Goal: Task Accomplishment & Management: Complete application form

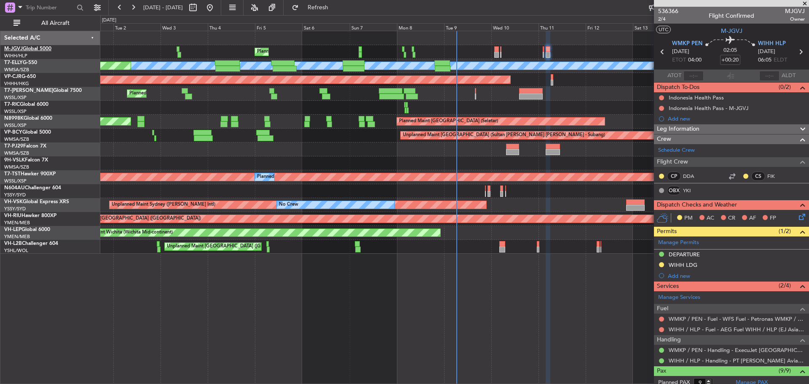
click at [45, 47] on link "M-JGVJ Global 5000" at bounding box center [27, 48] width 47 height 5
click at [38, 50] on link "M-JGVJ Global 5000" at bounding box center [27, 48] width 47 height 5
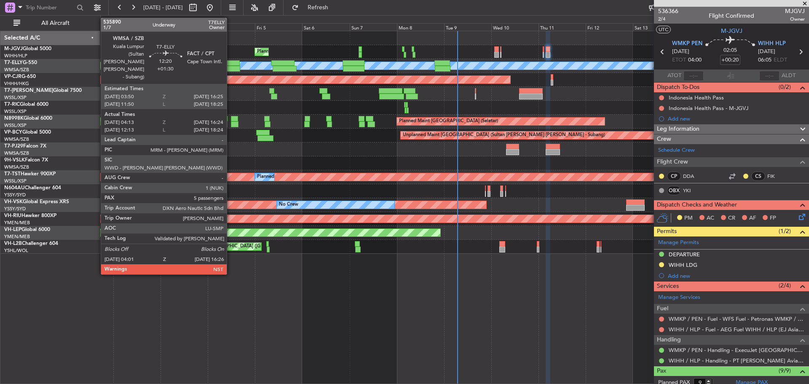
click at [230, 69] on div at bounding box center [227, 69] width 24 height 6
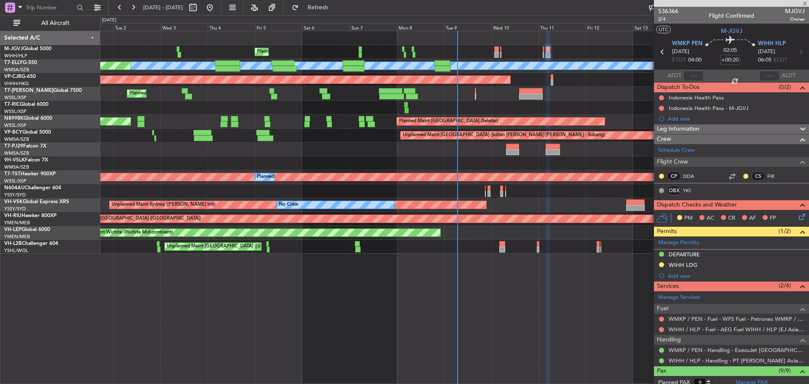
type input "+01:30"
type input "04:23"
type input "16:19"
type input "5"
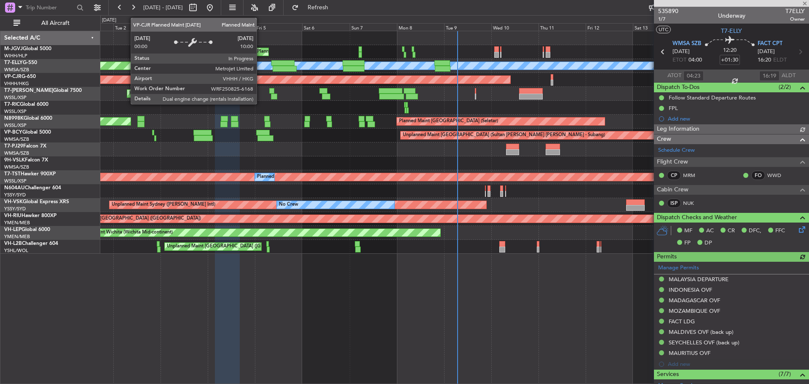
type input "[PERSON_NAME] (KYA)"
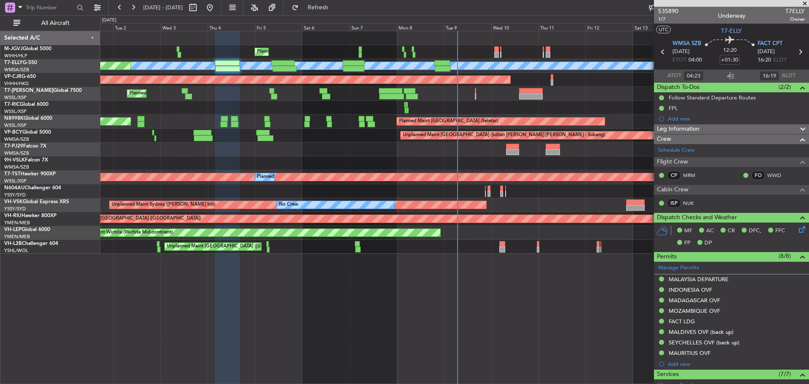
type input "12:23"
type input "18:19"
type input "04:23"
type input "16:19"
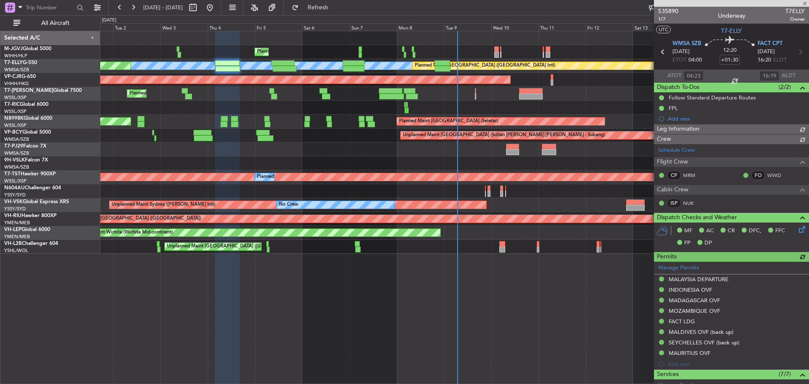
type input "[PERSON_NAME] (KYA)"
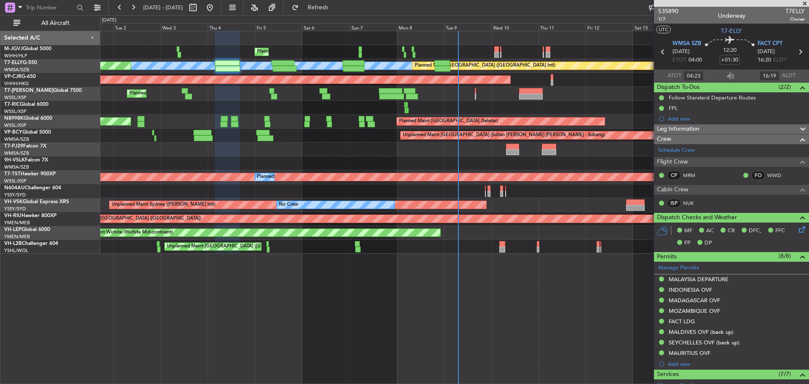
type input "[PERSON_NAME] (KYA)"
click at [45, 51] on link "M-JGVJ Global 5000" at bounding box center [27, 48] width 47 height 5
type input "[PERSON_NAME] (KYA)"
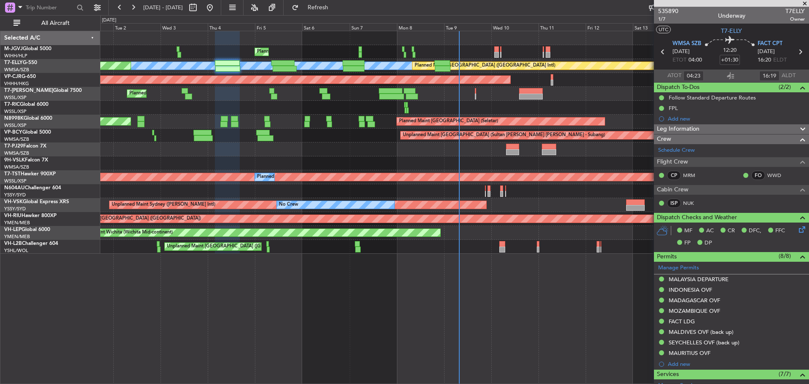
type input "[PERSON_NAME] (KYA)"
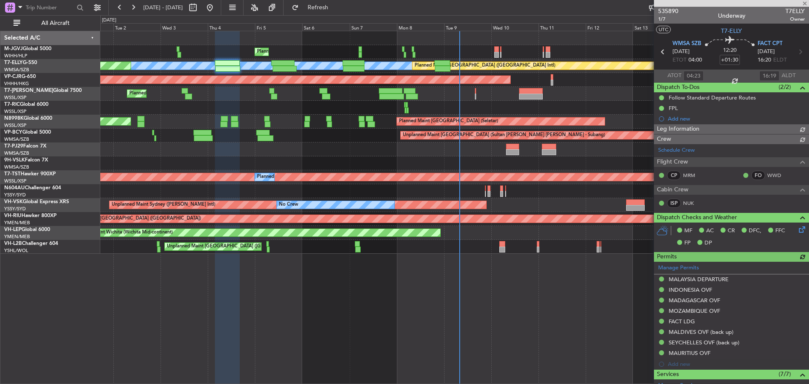
type input "[PERSON_NAME] (KYA)"
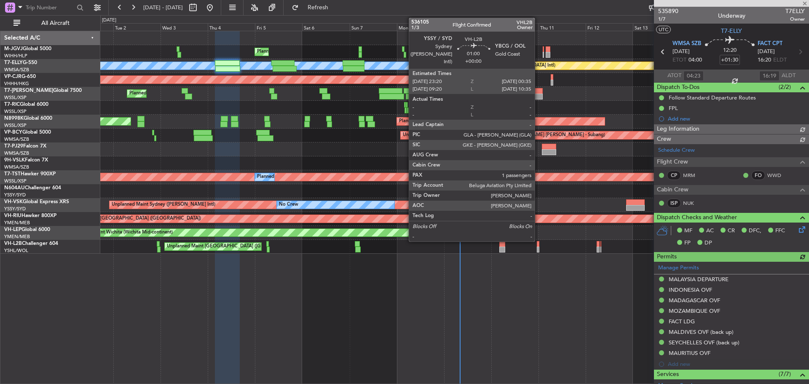
type input "[PERSON_NAME] (KYA)"
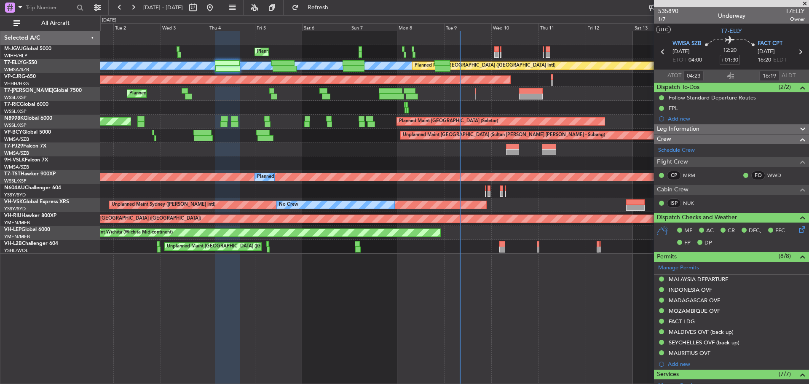
type input "[PERSON_NAME] (KYA)"
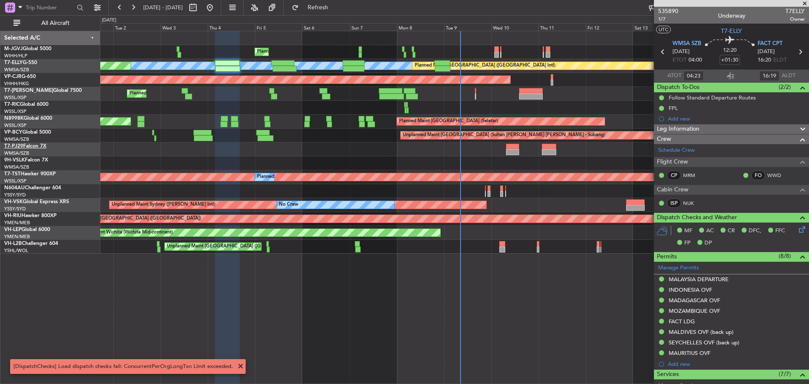
click at [18, 148] on span "T7-PJ29" at bounding box center [13, 146] width 19 height 5
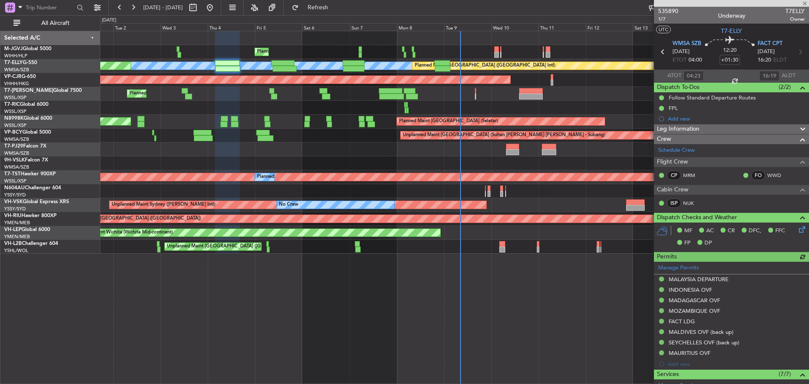
type input "[PERSON_NAME] (KYA)"
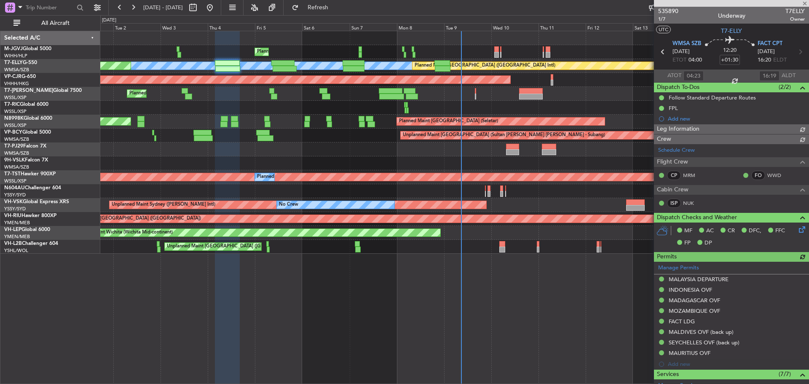
type input "[PERSON_NAME] (KYA)"
click at [600, 117] on div "Planned Maint [GEOGRAPHIC_DATA] (Seletar) [PERSON_NAME] Planned Maint [GEOGRAPH…" at bounding box center [454, 142] width 708 height 222
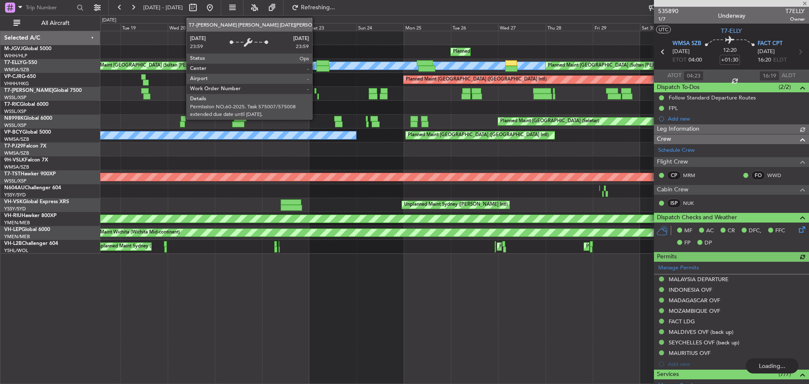
type input "[PERSON_NAME] (KYA)"
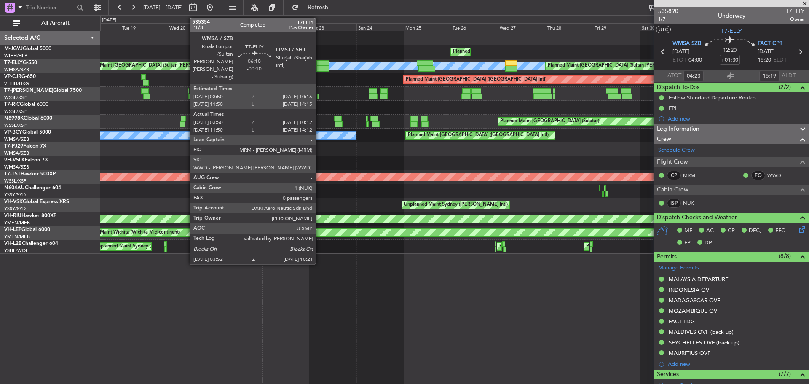
click at [319, 69] on div at bounding box center [322, 69] width 13 height 6
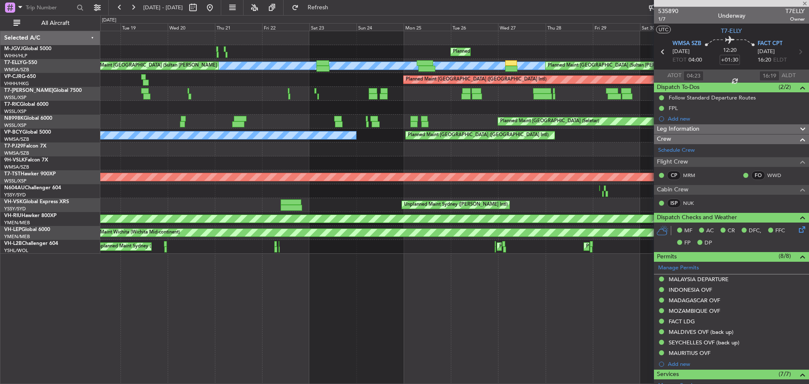
type input "-00:10"
type input "04:00"
type input "10:07"
type input "0"
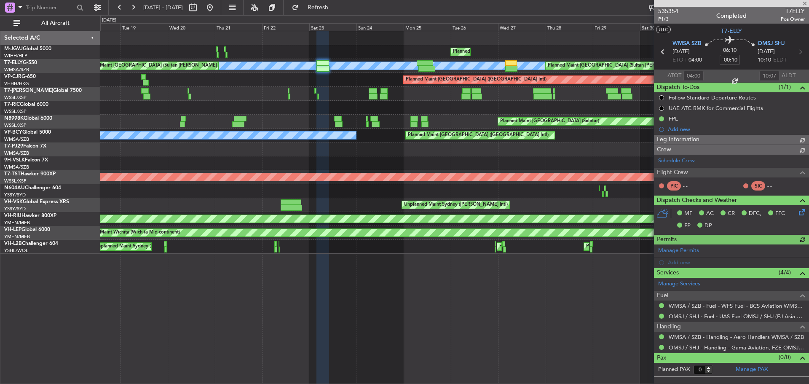
type input "[PERSON_NAME] (BTA)"
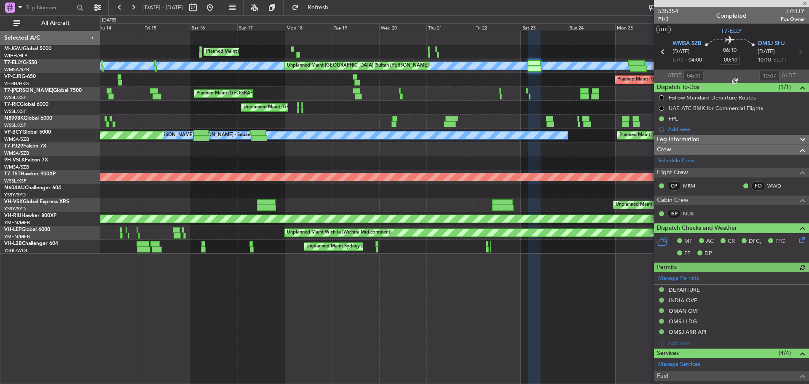
click at [480, 87] on div "Planned Maint [GEOGRAPHIC_DATA] (Halim Intl) Planned Maint [GEOGRAPHIC_DATA] (S…" at bounding box center [454, 142] width 708 height 222
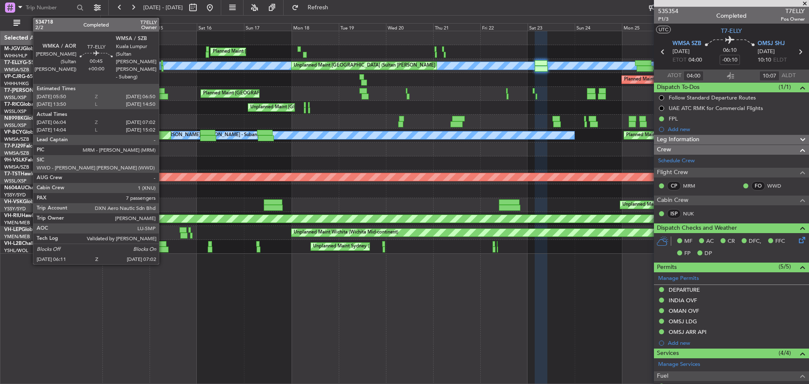
click at [163, 69] on div at bounding box center [162, 69] width 2 height 6
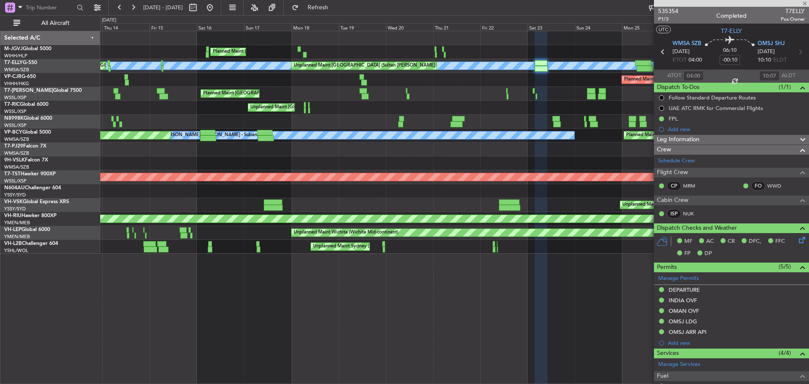
type input "06:14"
type input "06:57"
type input "7"
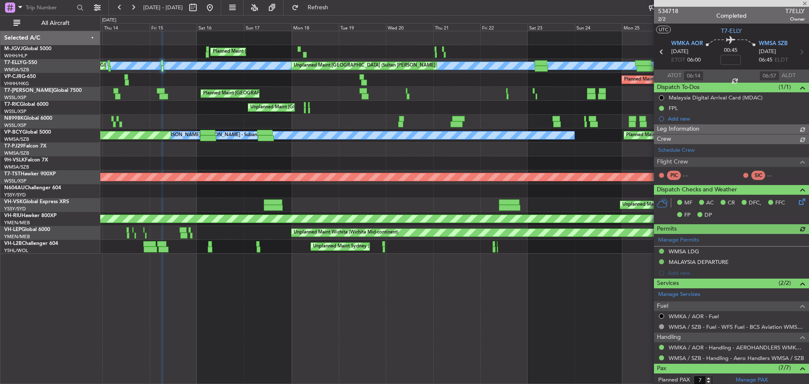
type input "[PERSON_NAME] (EYU)"
type input "F0290"
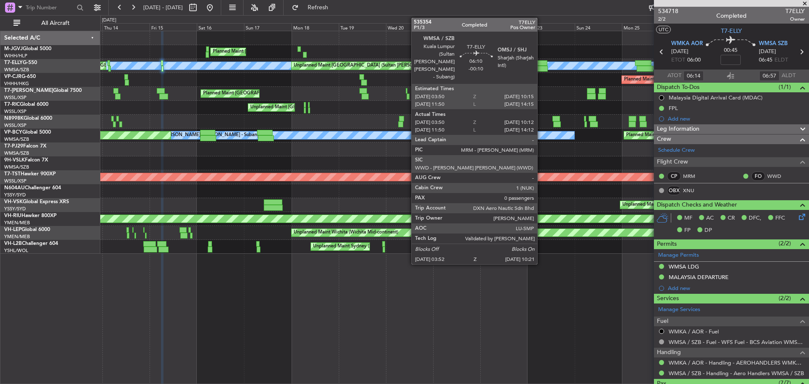
click at [541, 66] on div at bounding box center [540, 69] width 13 height 6
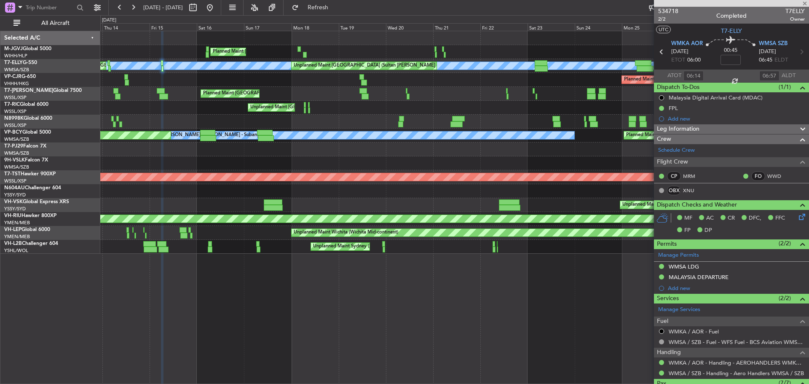
type input "-00:10"
type input "04:00"
type input "10:07"
type input "0"
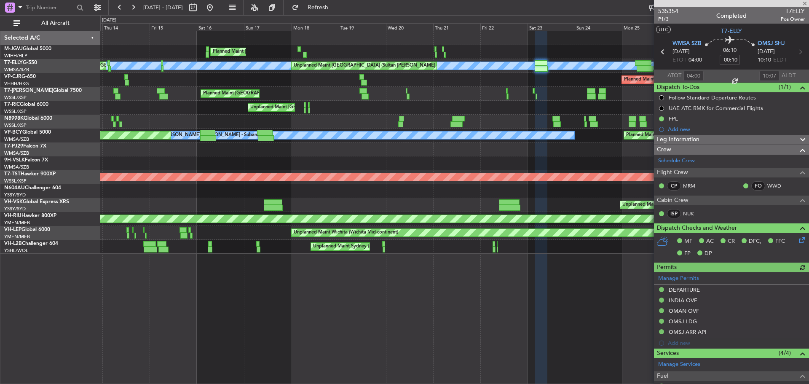
type input "[PERSON_NAME] (BTA)"
click at [34, 76] on link "VP-CJR G-650" at bounding box center [20, 76] width 32 height 5
type input "[PERSON_NAME] (BTA)"
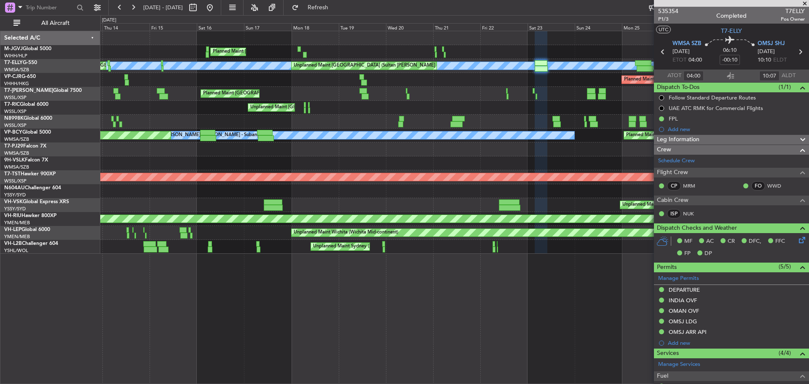
type input "[PERSON_NAME] (BTA)"
click at [216, 8] on button at bounding box center [209, 7] width 13 height 13
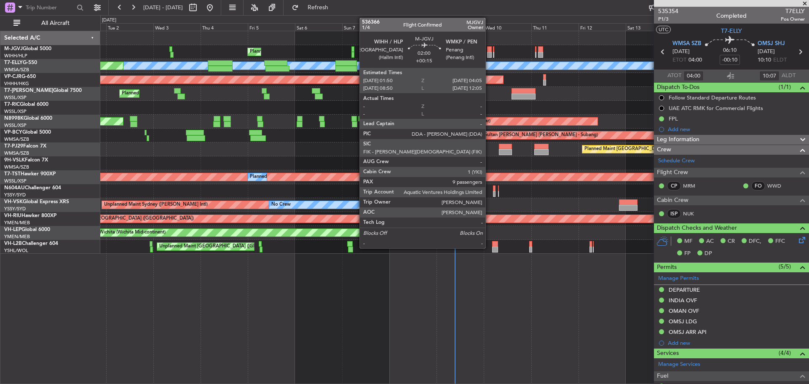
click at [489, 53] on div at bounding box center [489, 55] width 5 height 6
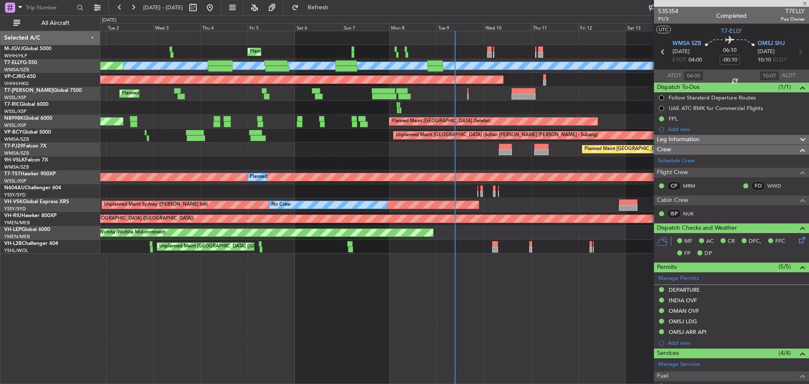
type input "+00:15"
type input "9"
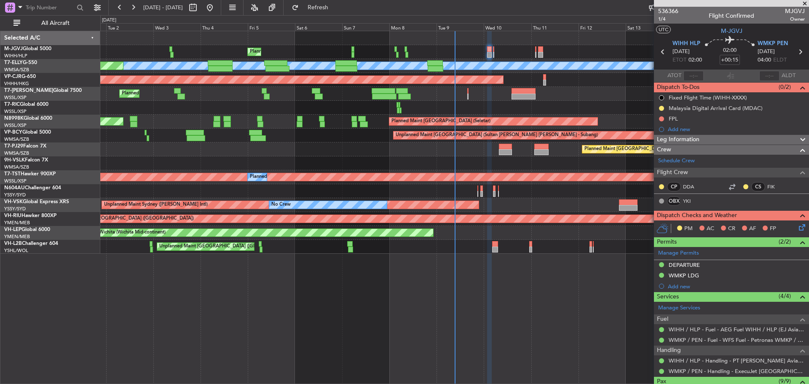
click at [796, 53] on icon at bounding box center [799, 51] width 11 height 11
type input "+00:05"
type input "0"
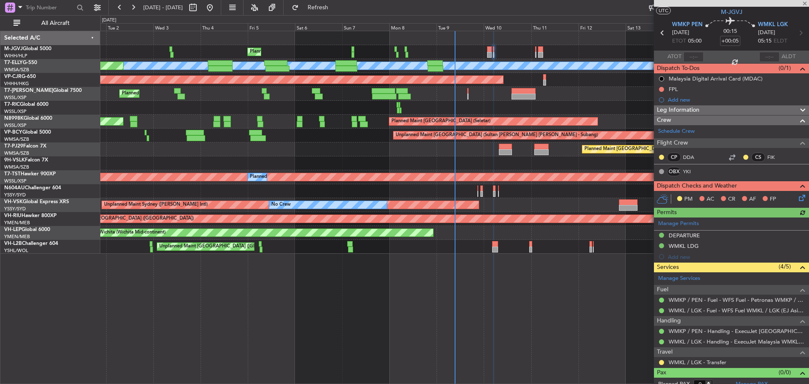
scroll to position [26, 0]
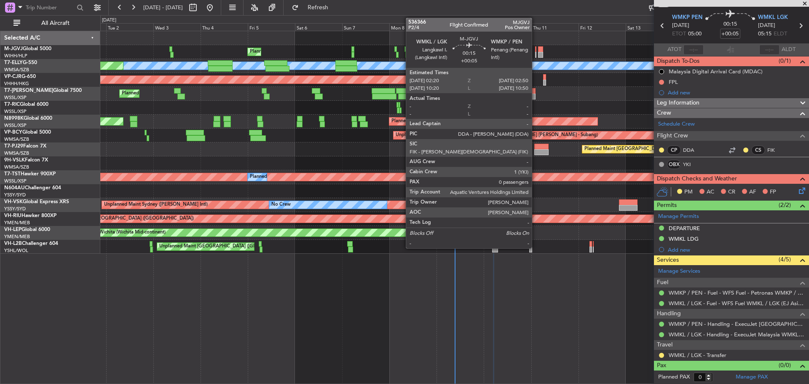
click at [535, 52] on div at bounding box center [535, 55] width 1 height 6
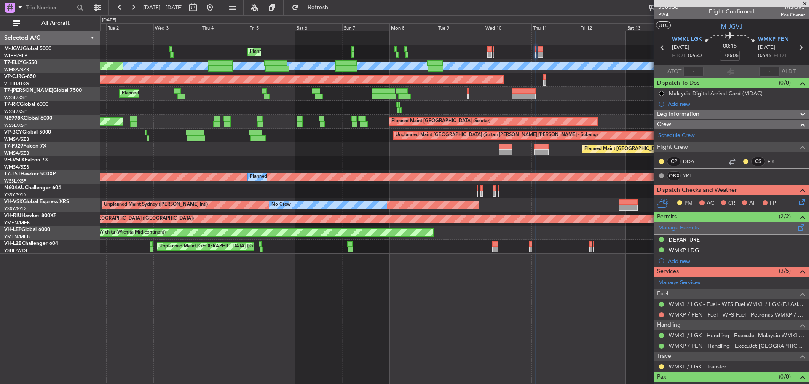
scroll to position [0, 0]
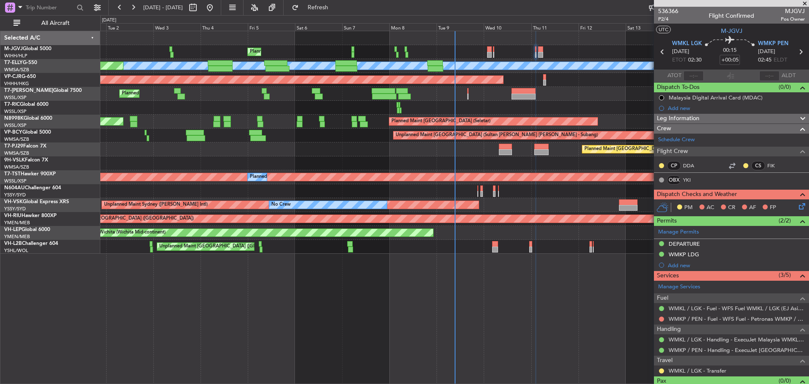
click at [797, 49] on icon at bounding box center [800, 51] width 11 height 11
type input "+00:20"
type input "9"
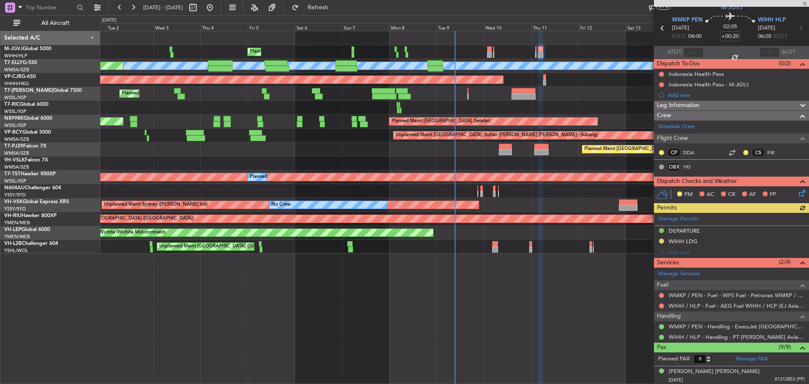
scroll to position [84, 0]
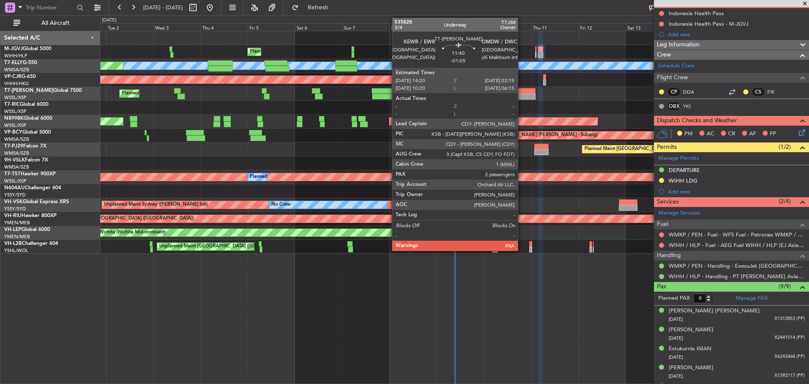
click at [294, 104] on div "Planned Maint [GEOGRAPHIC_DATA] (Seletar) Planned Maint [GEOGRAPHIC_DATA] ([GEO…" at bounding box center [454, 142] width 708 height 222
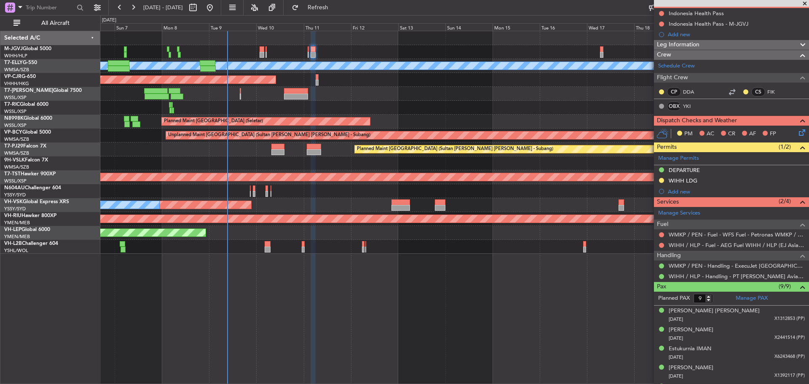
click at [418, 101] on div at bounding box center [454, 108] width 708 height 14
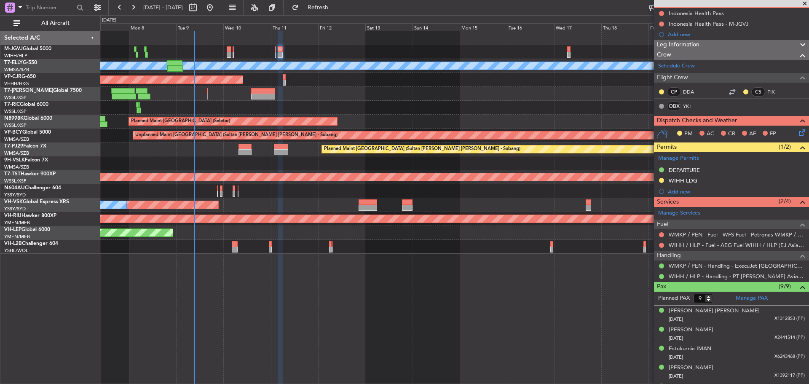
click at [392, 103] on div at bounding box center [454, 108] width 708 height 14
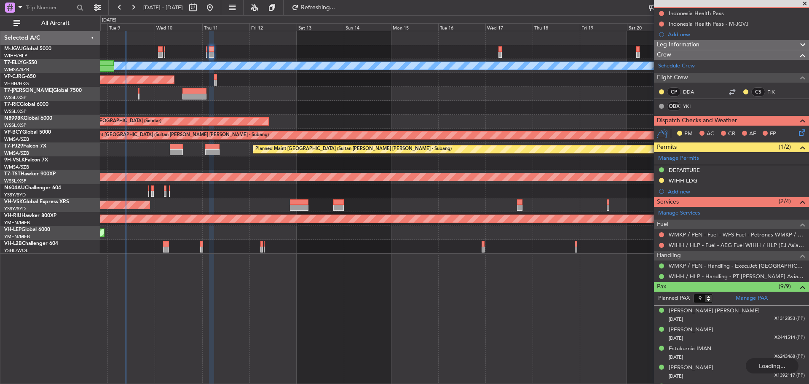
click at [460, 94] on div at bounding box center [454, 94] width 708 height 14
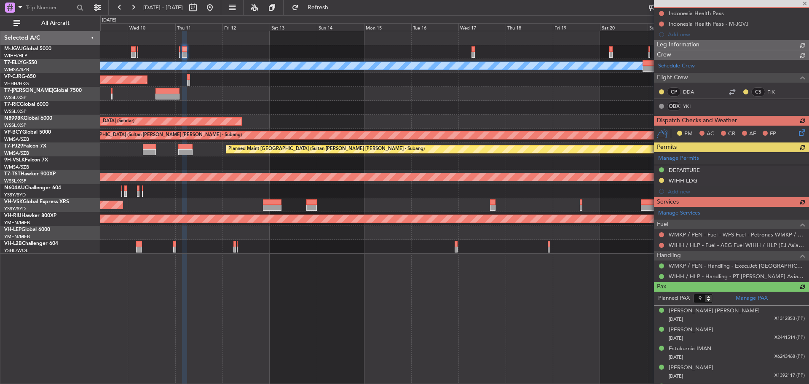
click at [455, 100] on div at bounding box center [454, 94] width 708 height 14
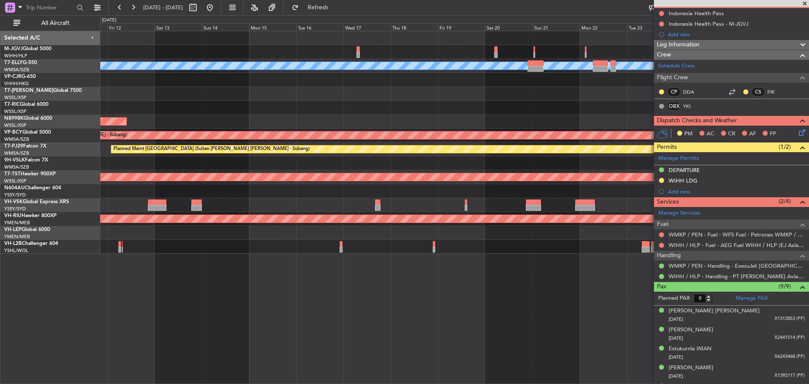
click at [320, 116] on div "Planned Maint [GEOGRAPHIC_DATA] ([GEOGRAPHIC_DATA] Intl) [PERSON_NAME] Planned …" at bounding box center [454, 142] width 708 height 222
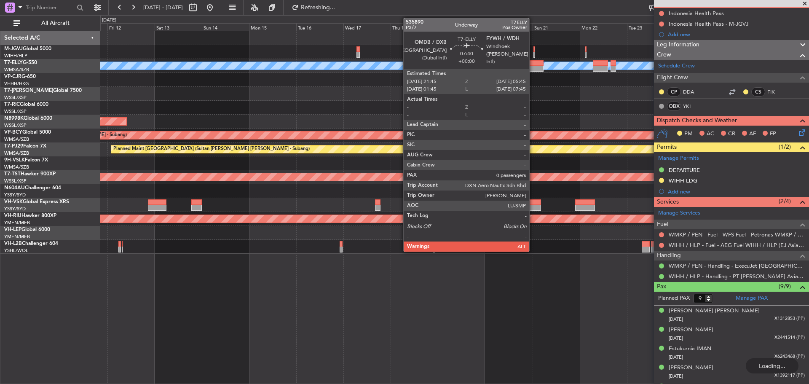
click at [533, 69] on div at bounding box center [535, 69] width 16 height 6
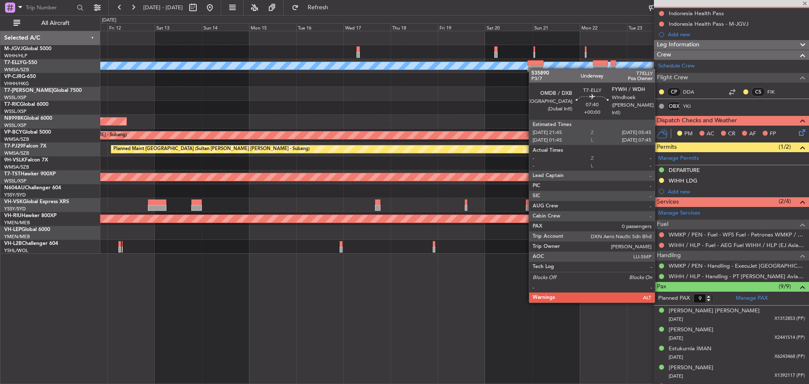
type input "0"
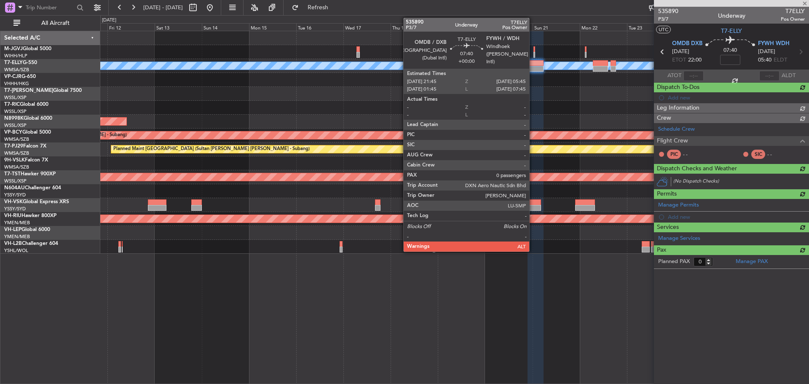
scroll to position [0, 0]
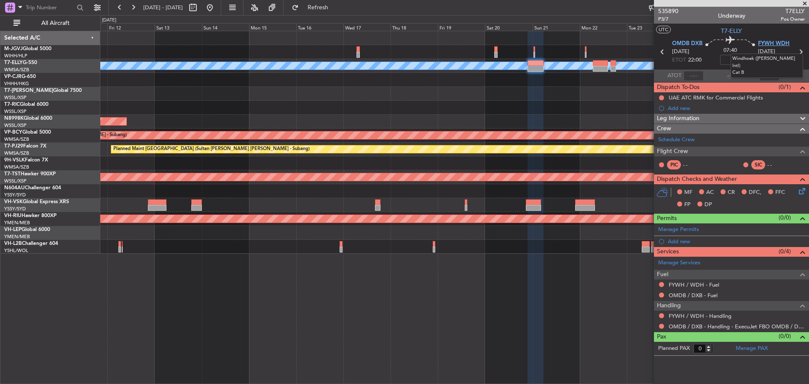
click at [778, 45] on span "FYWH WDH" at bounding box center [774, 44] width 32 height 8
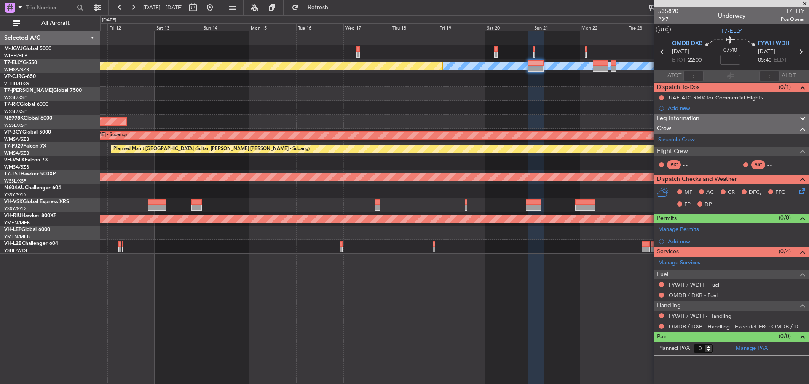
click at [461, 101] on div "[PERSON_NAME] Planned Maint [GEOGRAPHIC_DATA] ([GEOGRAPHIC_DATA]) Planned Maint…" at bounding box center [454, 142] width 708 height 222
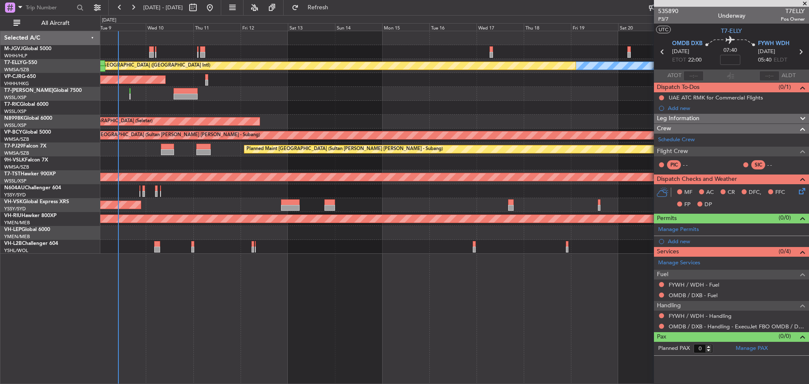
click at [400, 107] on div at bounding box center [454, 108] width 708 height 14
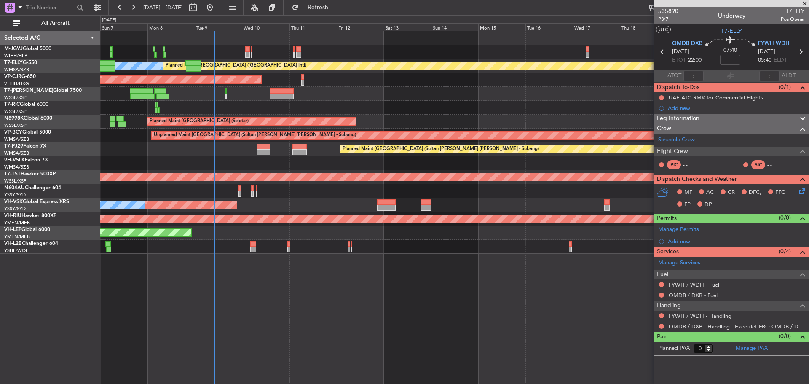
click at [370, 108] on div "Planned Maint [GEOGRAPHIC_DATA] (Seletar) [PERSON_NAME] Planned Maint [GEOGRAPH…" at bounding box center [454, 142] width 708 height 222
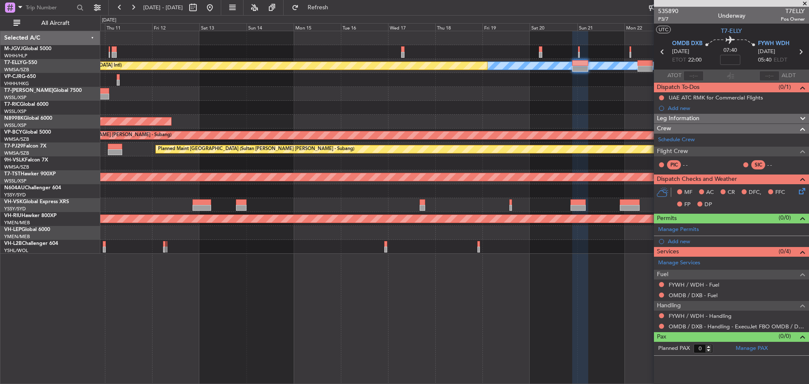
click at [434, 106] on div at bounding box center [454, 108] width 708 height 14
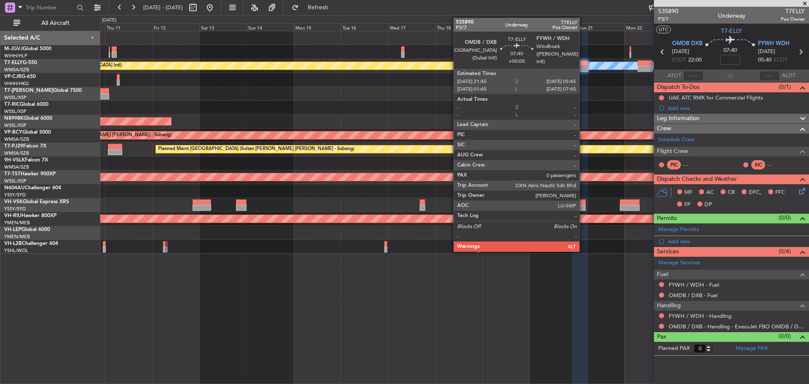
click at [583, 69] on div at bounding box center [580, 69] width 16 height 6
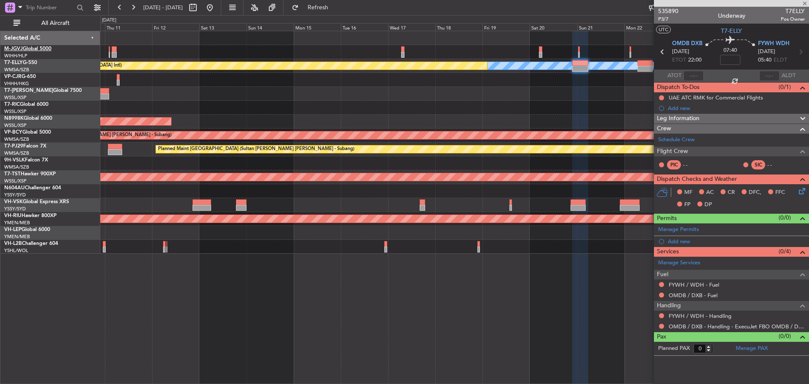
click at [34, 50] on link "M-JGVJ Global 5000" at bounding box center [27, 48] width 47 height 5
